Goal: Task Accomplishment & Management: Use online tool/utility

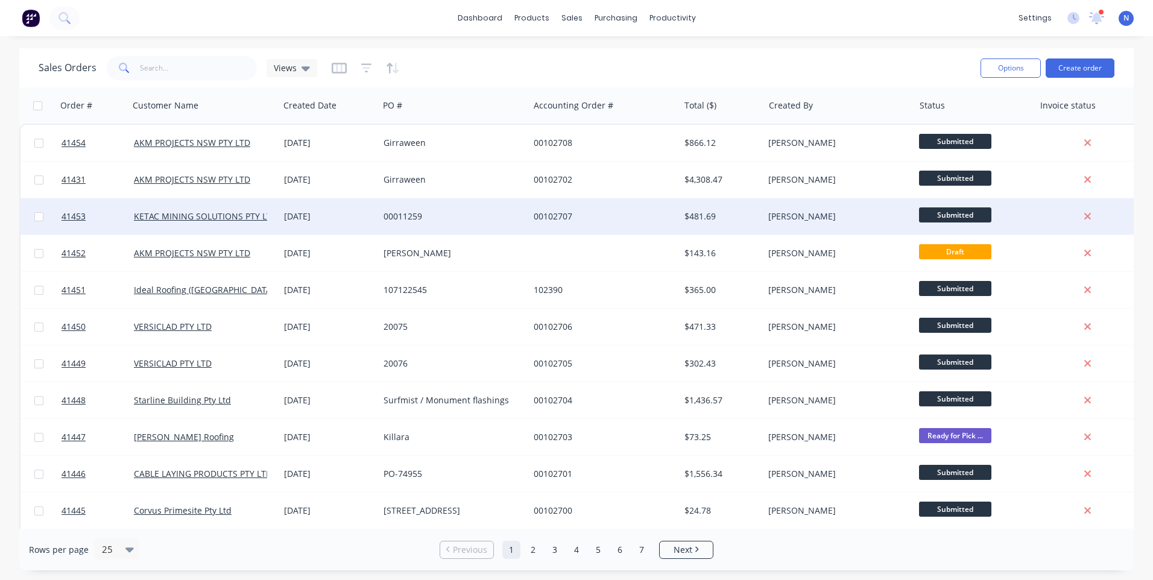
click at [470, 223] on div "00011259" at bounding box center [454, 216] width 150 height 36
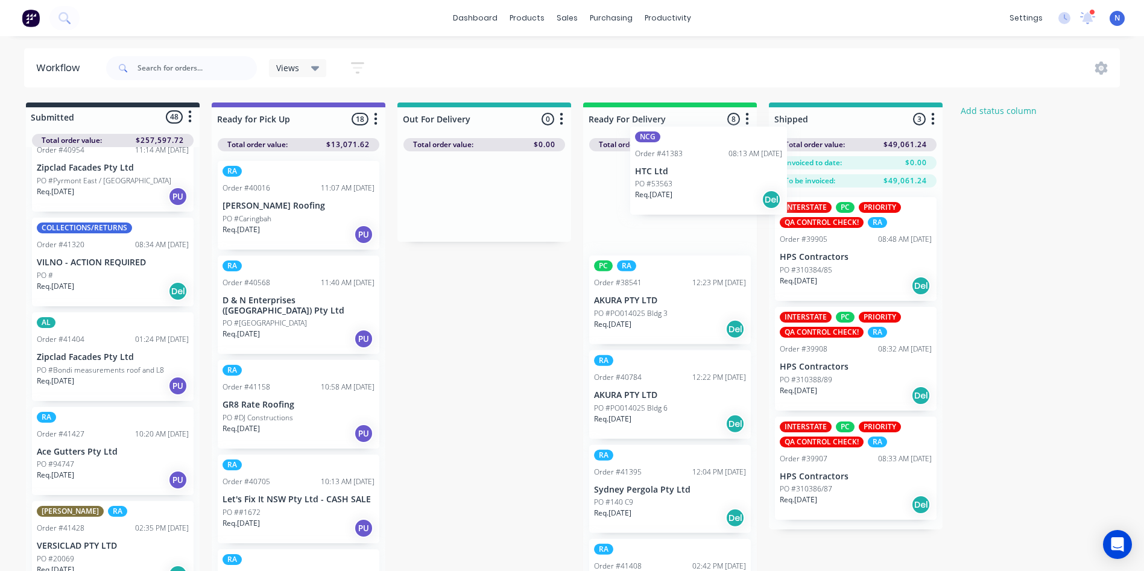
drag, startPoint x: 57, startPoint y: 470, endPoint x: 656, endPoint y: 186, distance: 662.7
click at [656, 186] on div "Submitted 48 Status colour #273444 hex #273444 Save Cancel Summaries Total orde…" at bounding box center [647, 340] width 1312 height 475
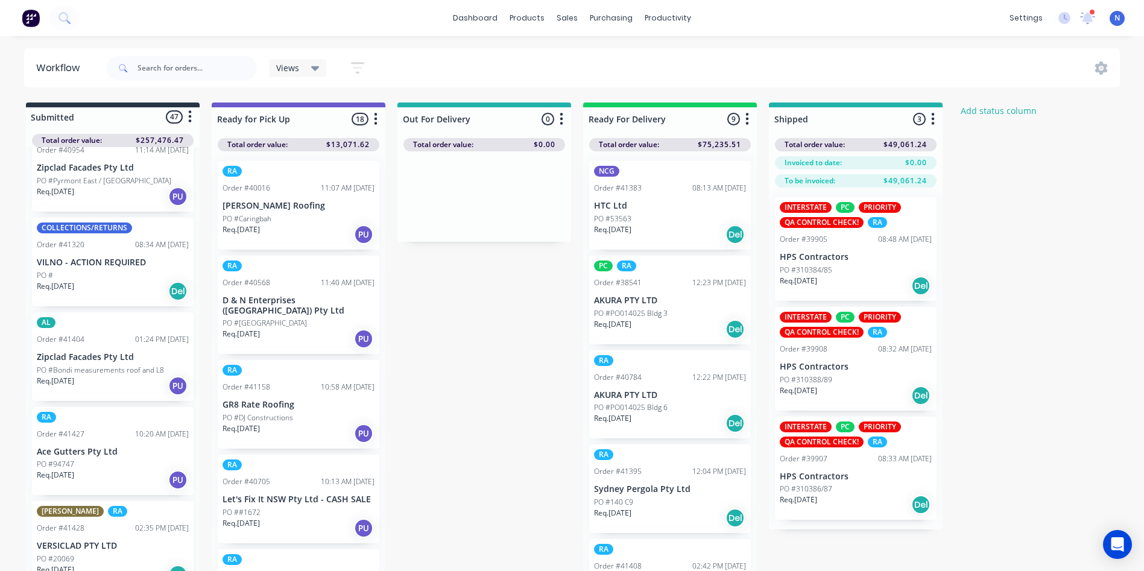
click at [612, 211] on div "NCG Order #41383 08:13 AM [DATE] HTC Ltd PO #53563 Req. [DATE] Del" at bounding box center [670, 205] width 162 height 89
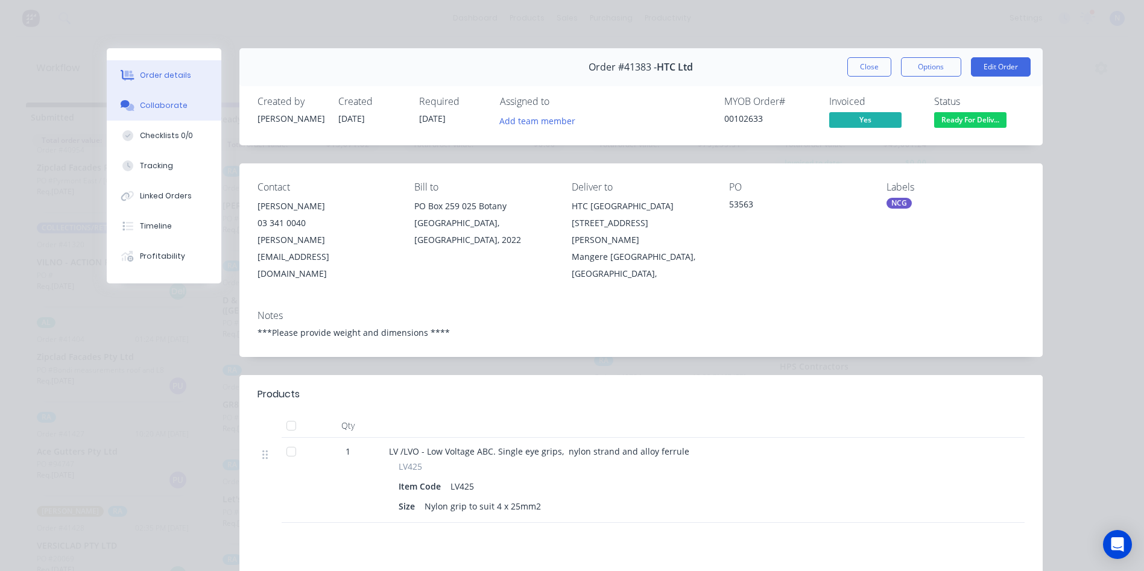
click at [154, 109] on div "Collaborate" at bounding box center [164, 105] width 48 height 11
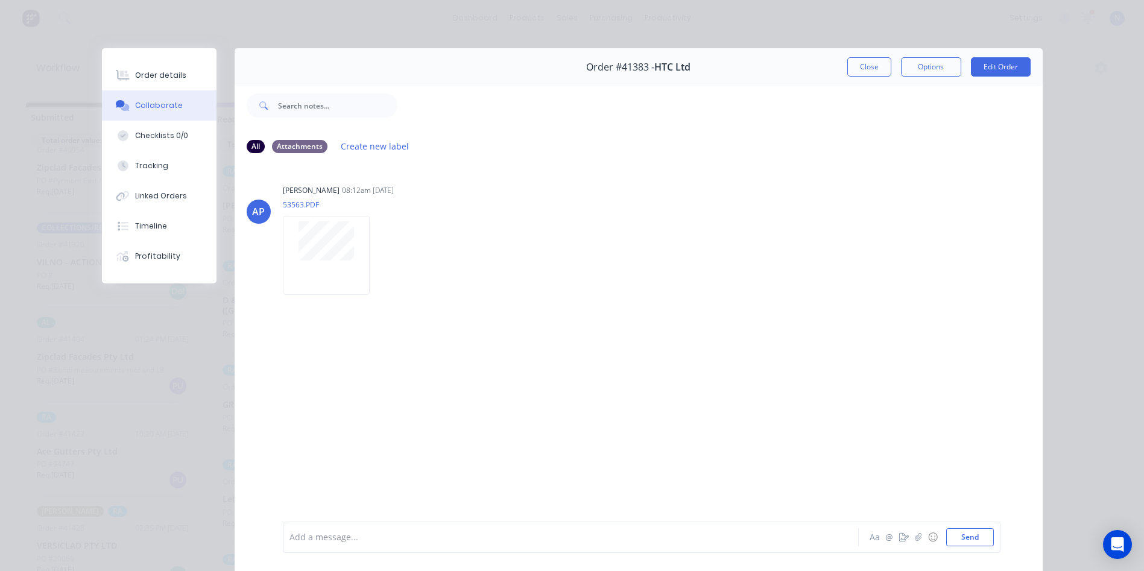
click at [464, 542] on div at bounding box center [554, 537] width 528 height 13
